Goal: Navigation & Orientation: Find specific page/section

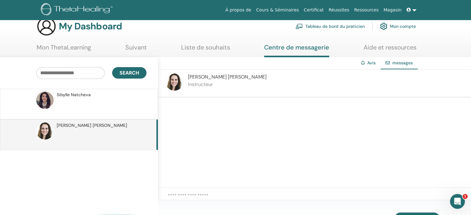
scroll to position [12, 0]
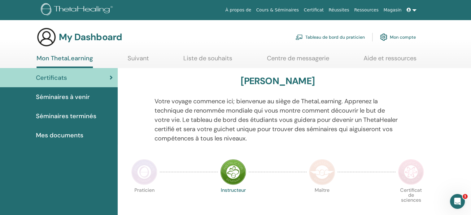
click at [76, 97] on span "Séminaires à venir" at bounding box center [63, 96] width 54 height 9
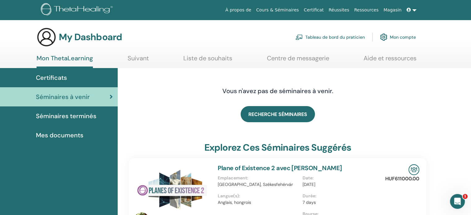
click at [81, 115] on span "Séminaires terminés" at bounding box center [66, 115] width 60 height 9
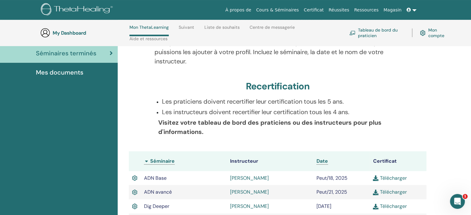
scroll to position [12, 0]
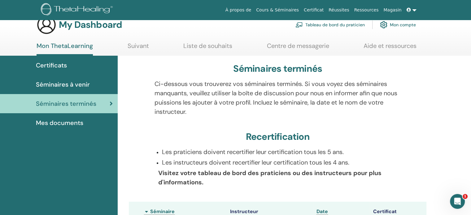
click at [67, 121] on span "Mes documents" at bounding box center [59, 122] width 47 height 9
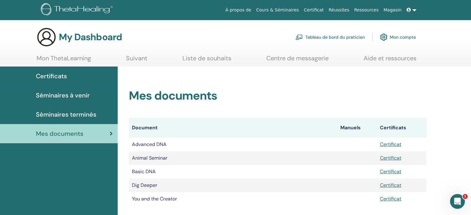
click at [68, 58] on link "Mon ThetaLearning" at bounding box center [64, 61] width 55 height 12
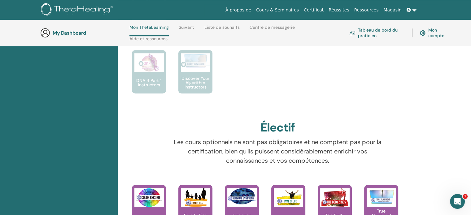
scroll to position [497, 0]
